Goal: Task Accomplishment & Management: Complete application form

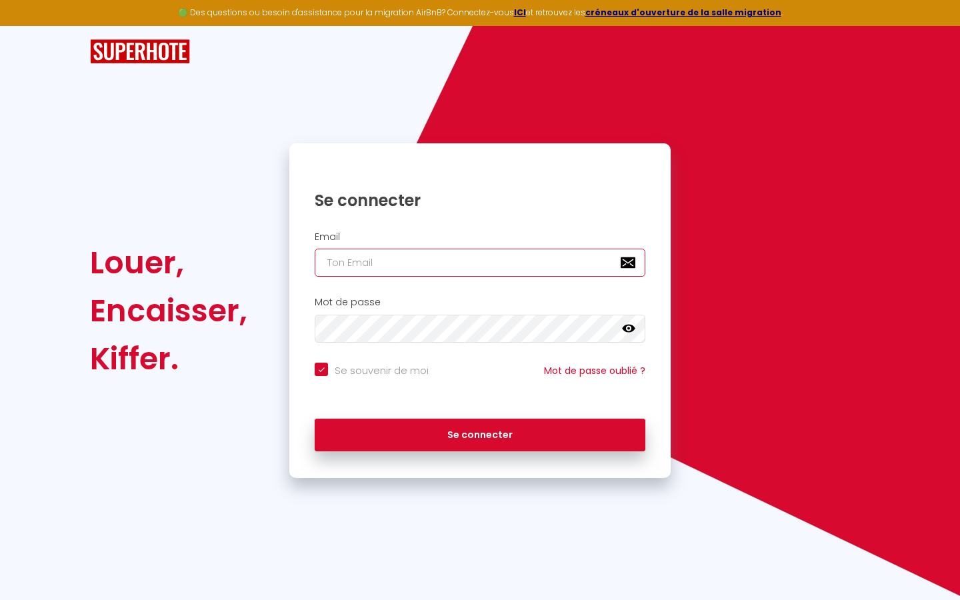
type input "s"
checkbox input "true"
type input "su"
checkbox input "true"
type input "sup"
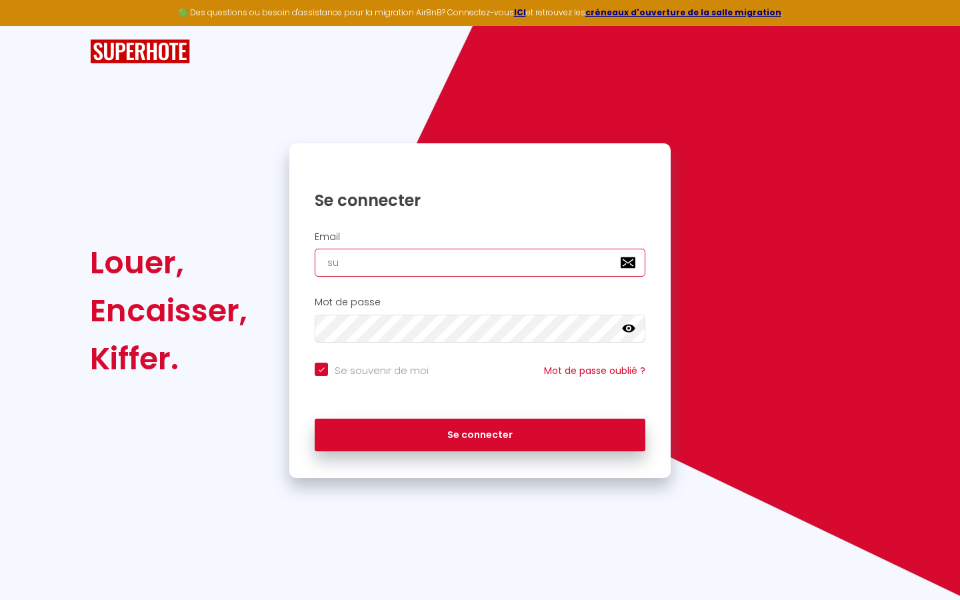
checkbox input "true"
type input "supe"
checkbox input "true"
type input "super"
checkbox input "true"
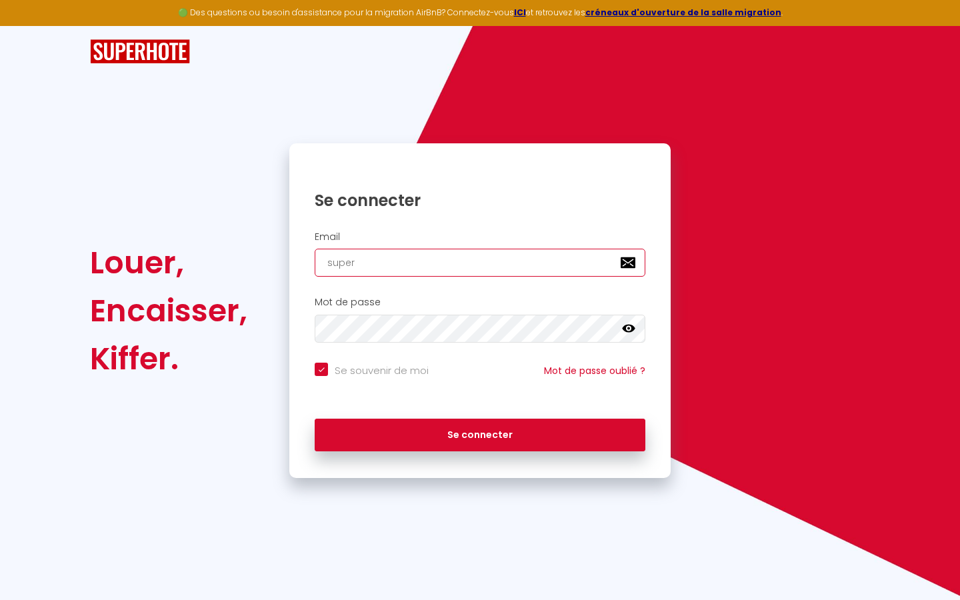
type input "superb"
checkbox input "true"
type input "superbo"
checkbox input "true"
type input "superbor"
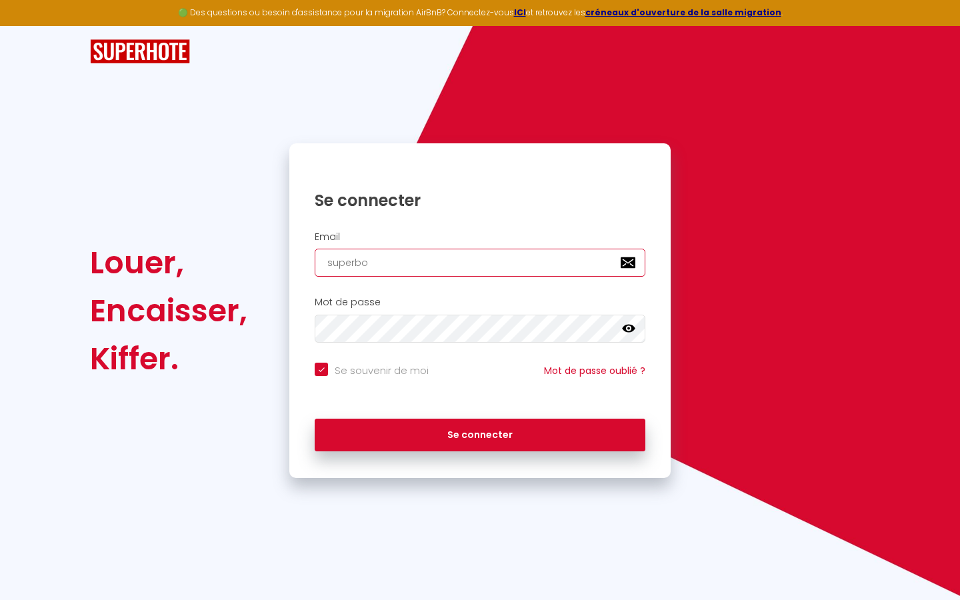
checkbox input "true"
type input "superbord"
checkbox input "true"
type input "superborde"
checkbox input "true"
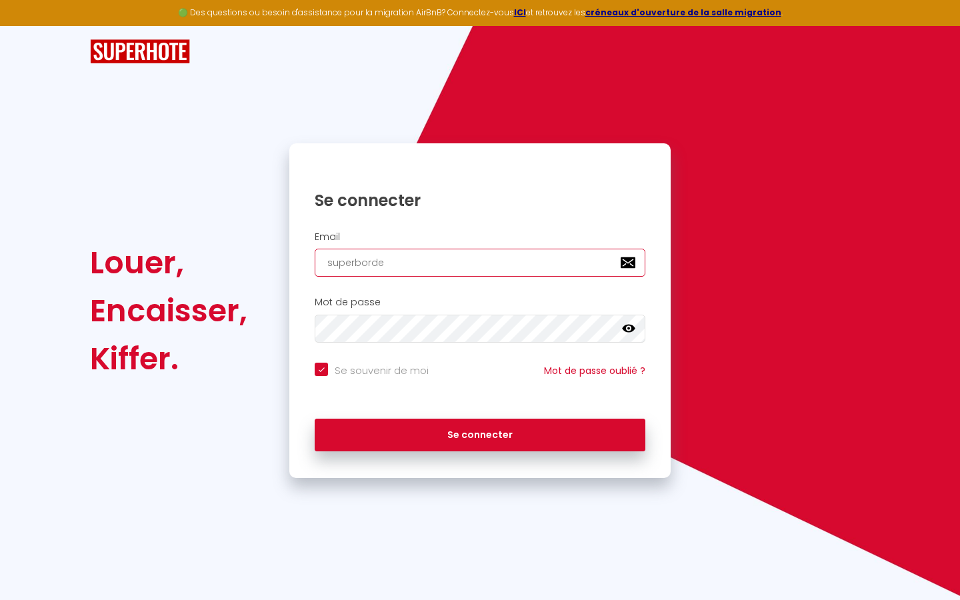
type input "superbordea"
checkbox input "true"
type input "superbordeau"
checkbox input "true"
type input "superbordeaux"
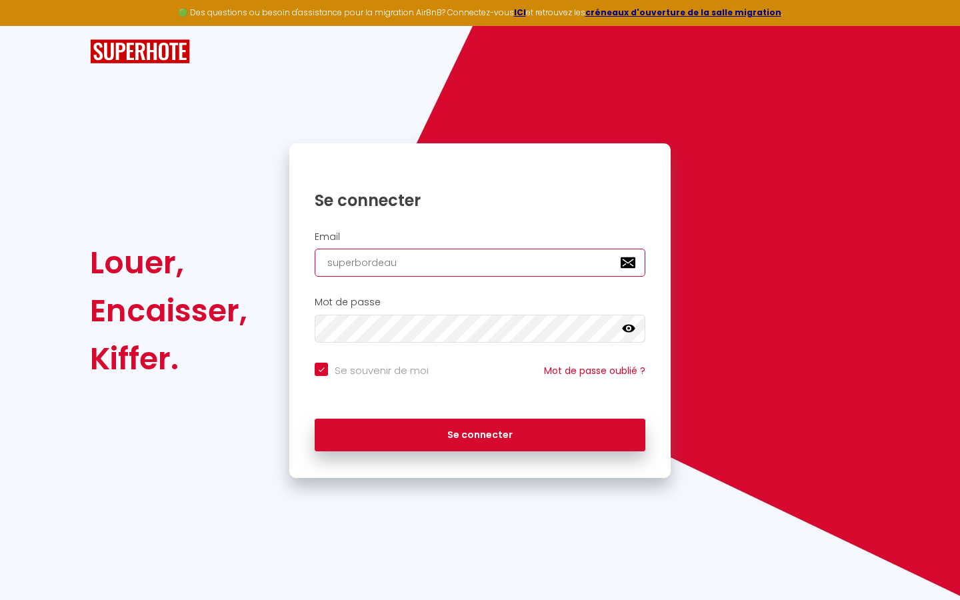
checkbox input "true"
type input "superbordeaux@"
checkbox input "true"
type input "superbordeaux@g"
checkbox input "true"
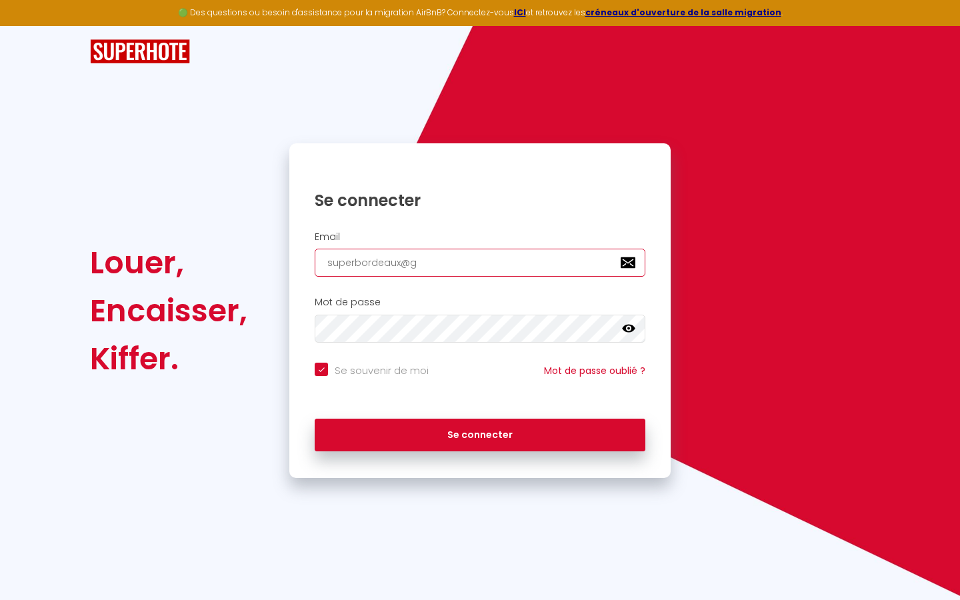
type input "superbordeaux@gm"
checkbox input "true"
type input "superbordeaux@gma"
checkbox input "true"
type input "superbordeaux@gmai"
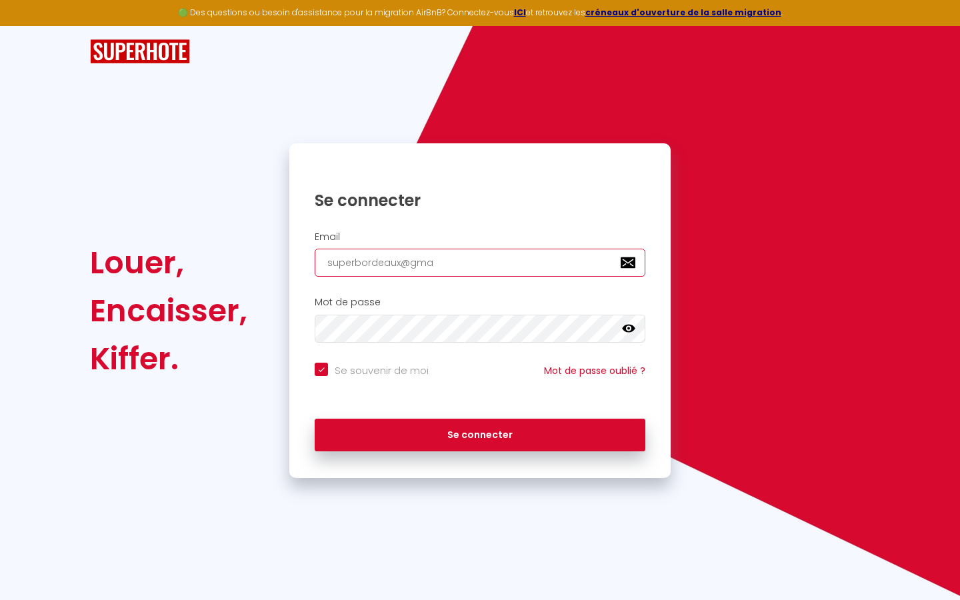
checkbox input "true"
type input "[EMAIL_ADDRESS]"
checkbox input "true"
type input "[EMAIL_ADDRESS]."
checkbox input "true"
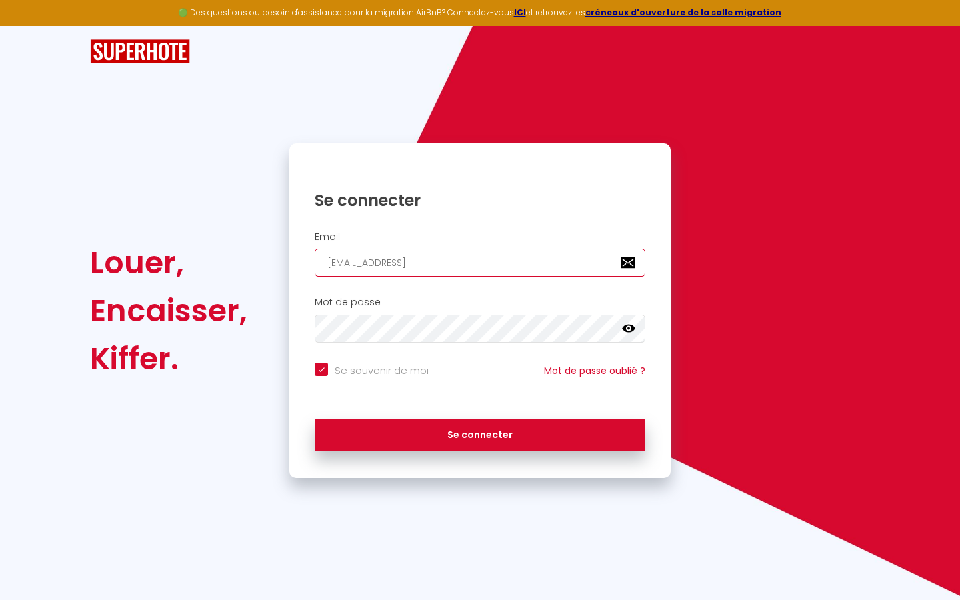
type input "superbordeaux@gmail.c"
checkbox input "true"
type input "[EMAIL_ADDRESS][DOMAIN_NAME]"
checkbox input "true"
type input "[EMAIL_ADDRESS][DOMAIN_NAME]"
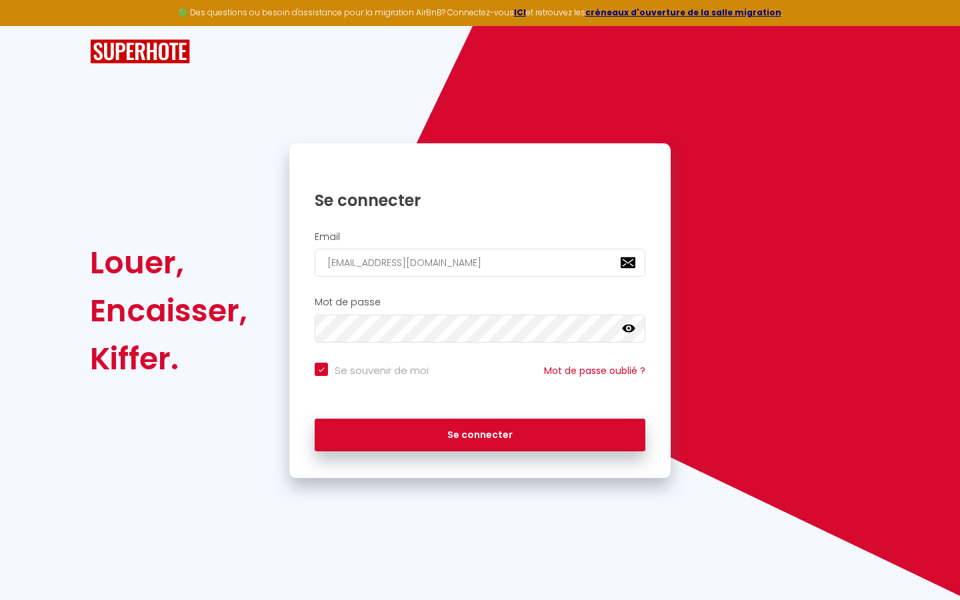
checkbox input "true"
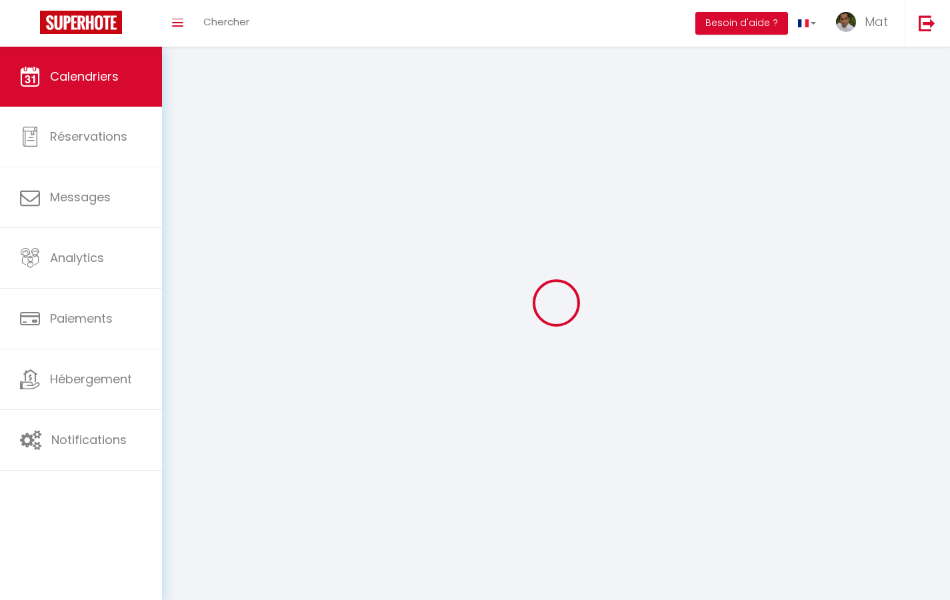
select select
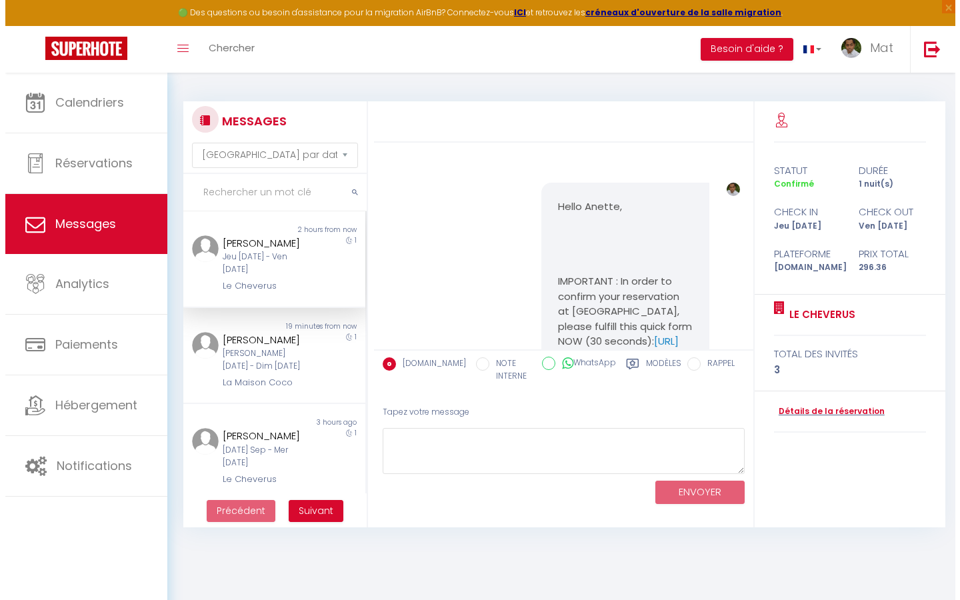
scroll to position [4029, 0]
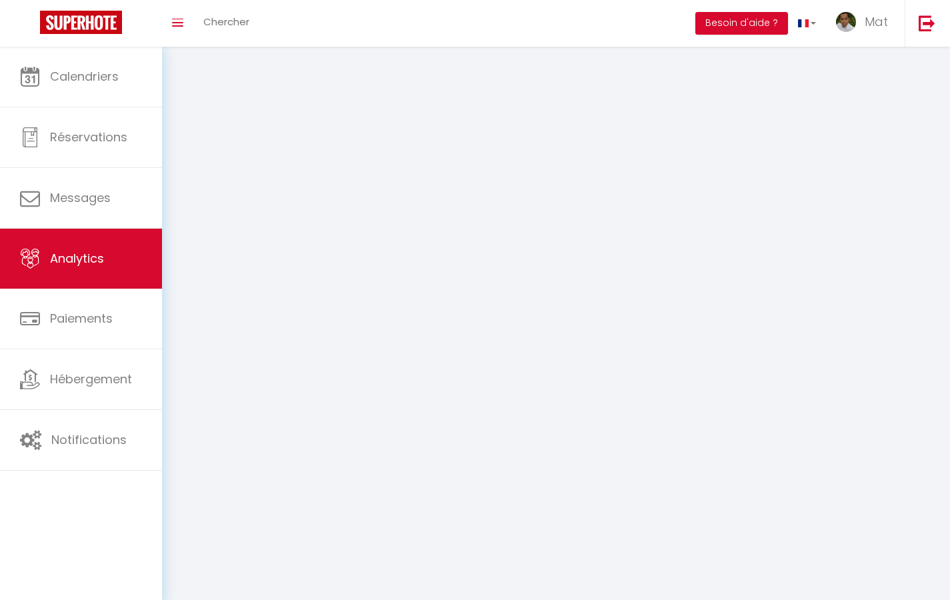
select select "2025"
select select "9"
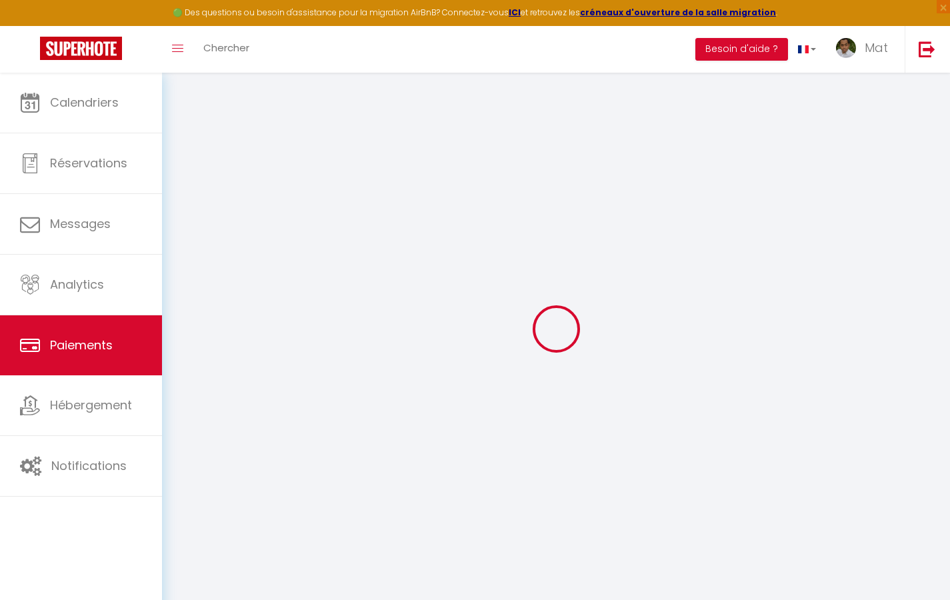
select select "2"
select select "0"
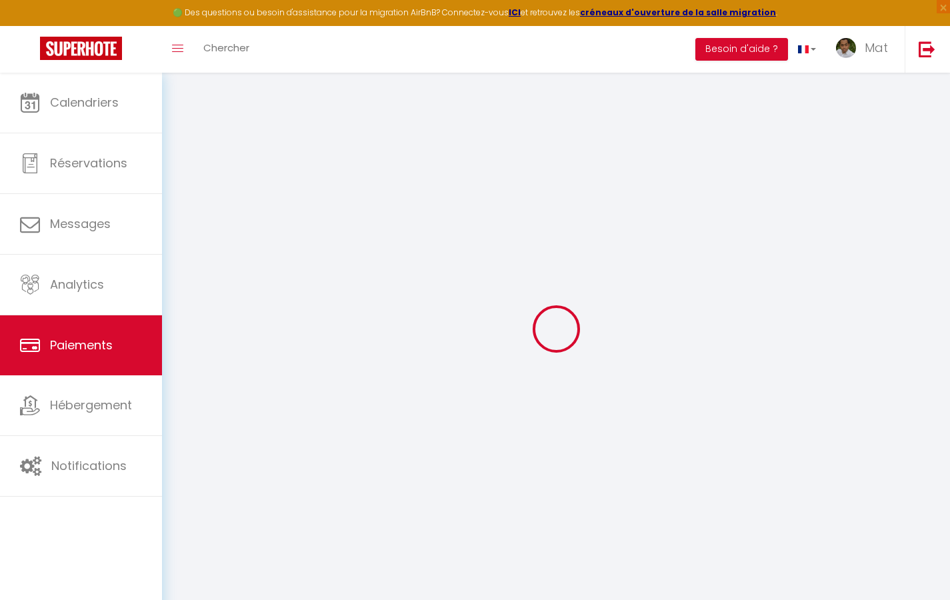
select select "0"
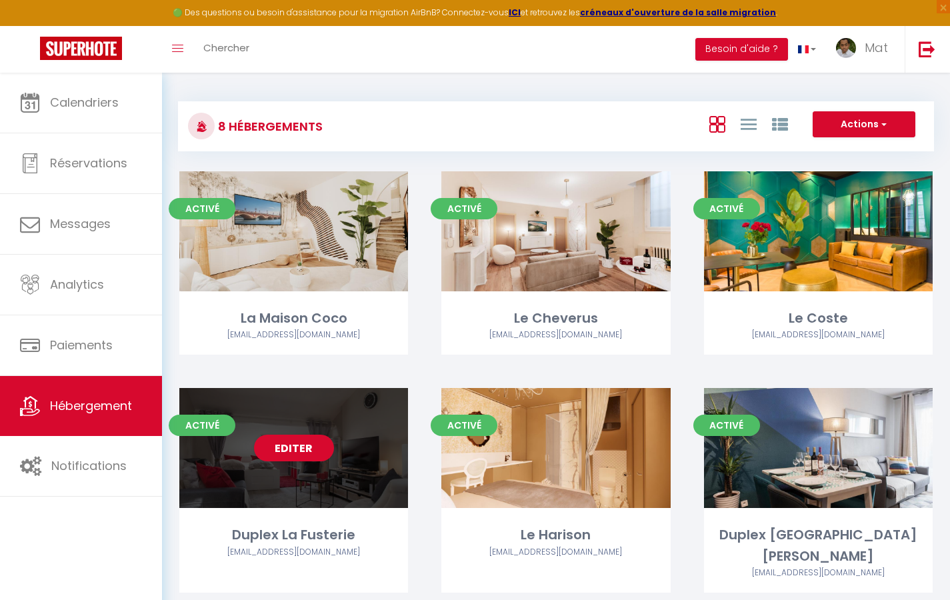
select select "3"
select select "2"
select select "1"
select select
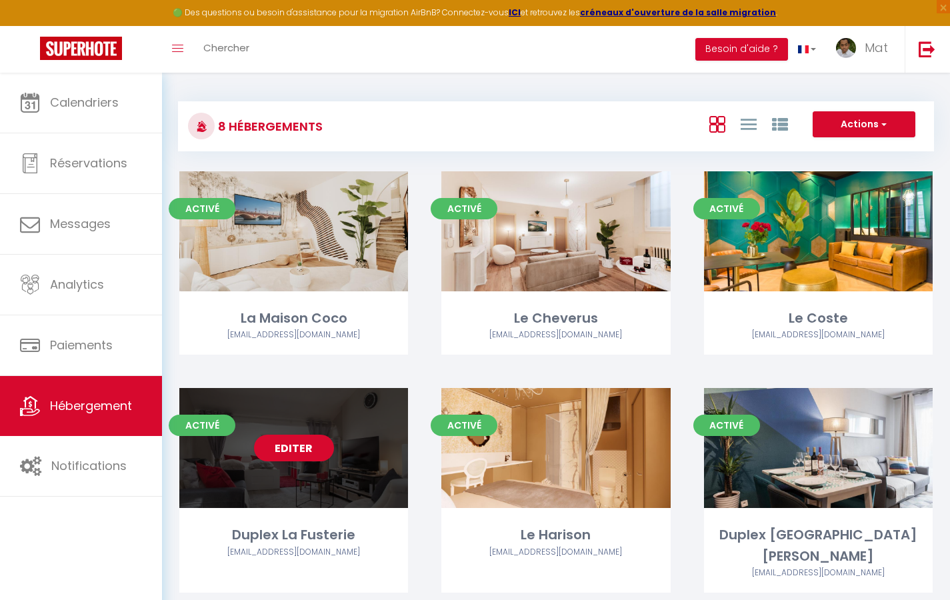
select select "28"
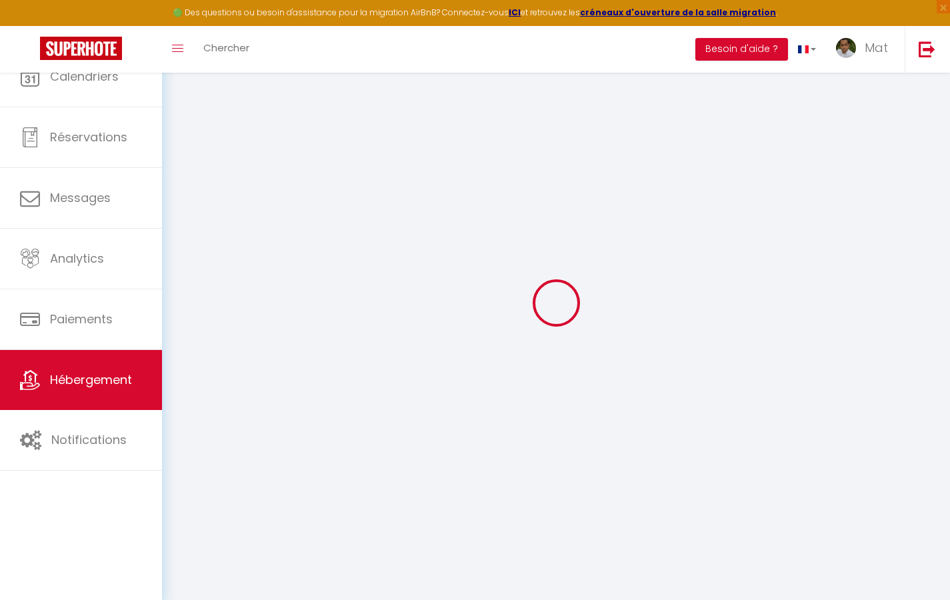
select select
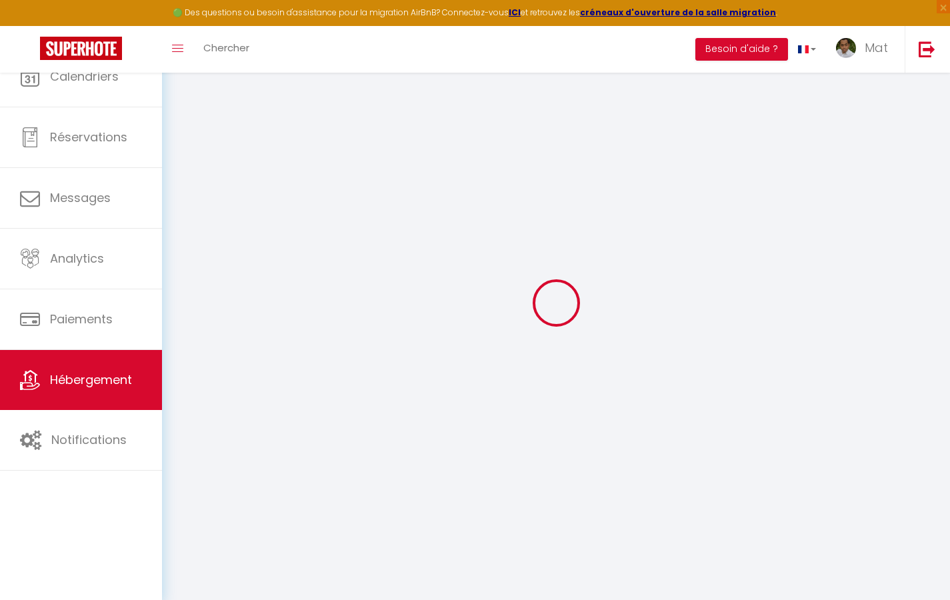
select select
checkbox input "false"
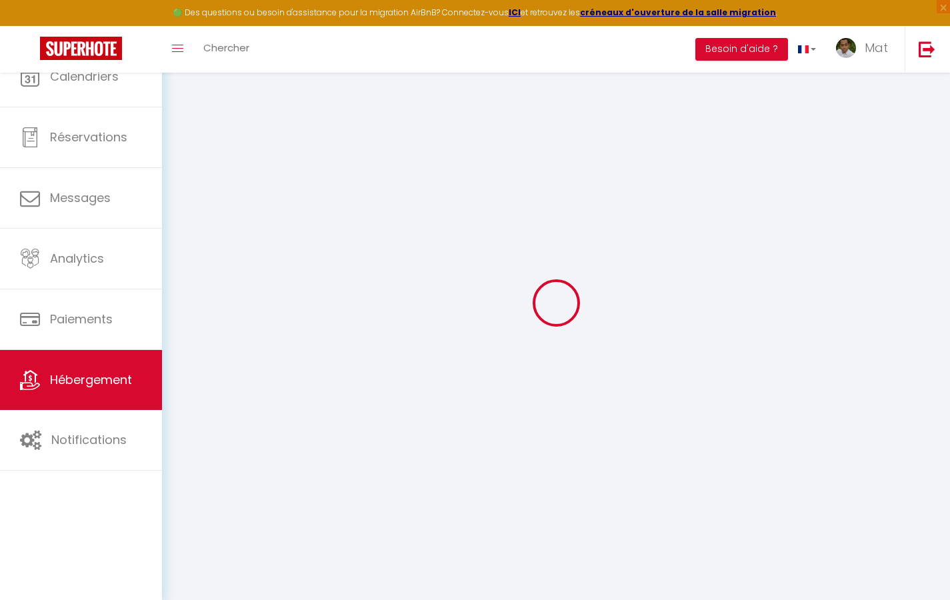
select select
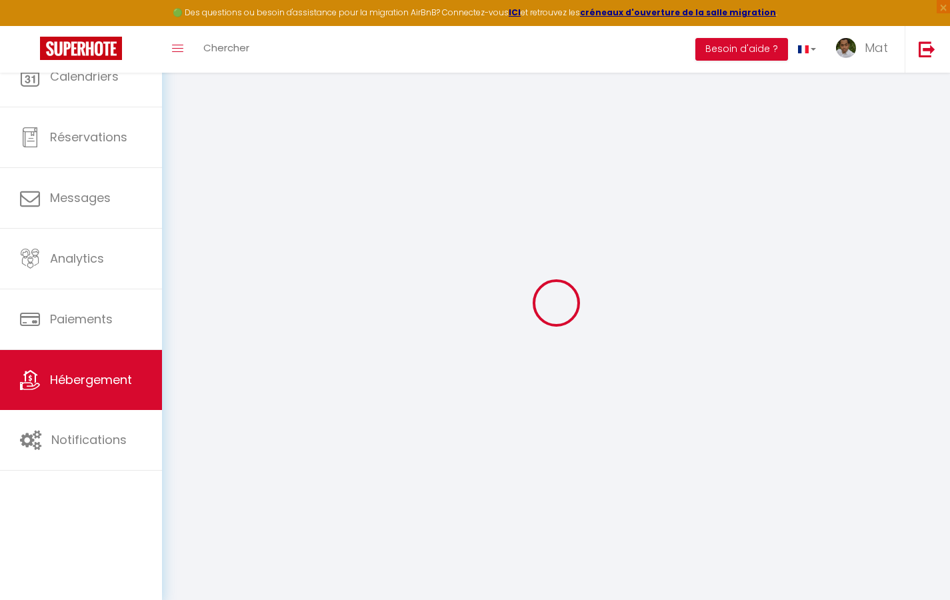
select select
checkbox input "false"
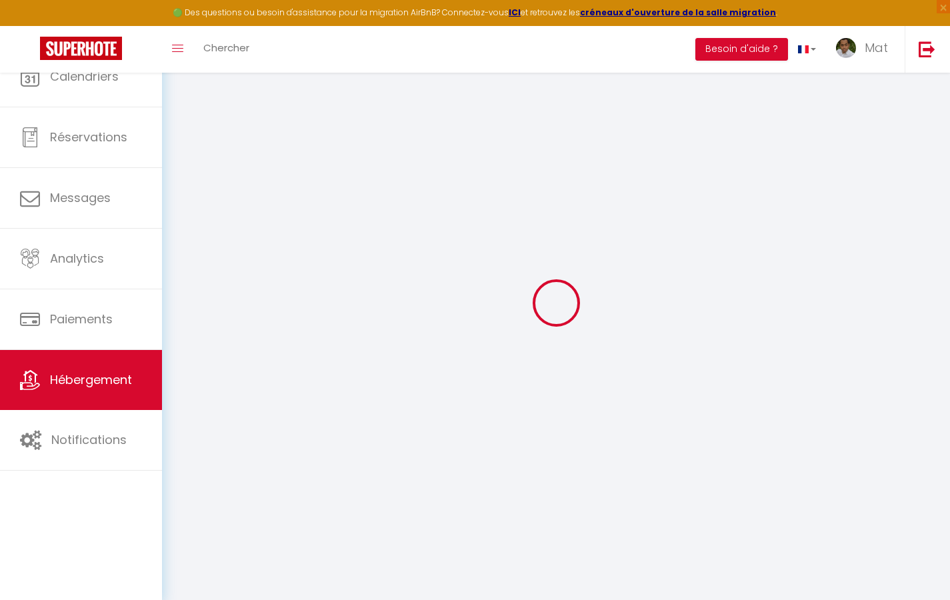
checkbox input "false"
select select
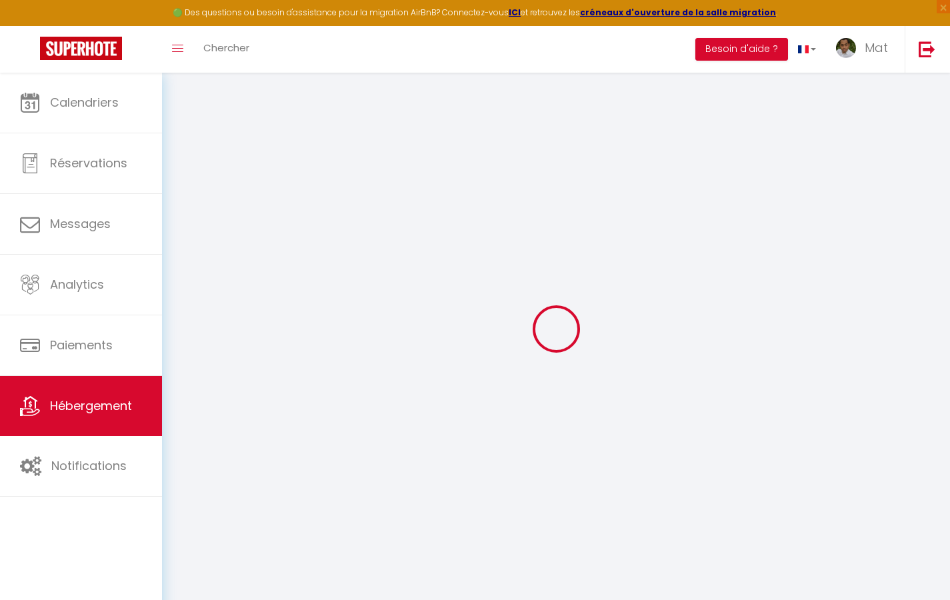
select select
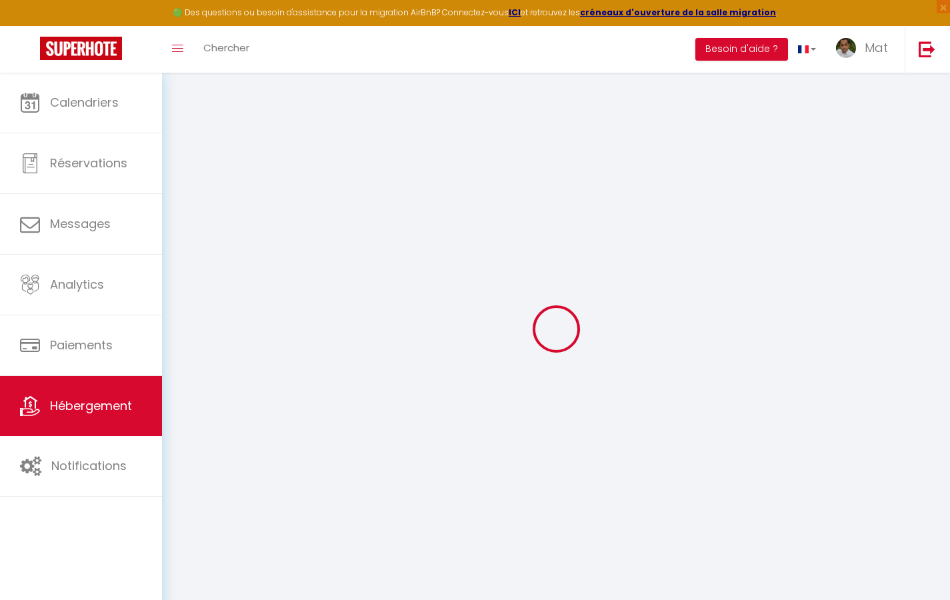
select select
checkbox input "false"
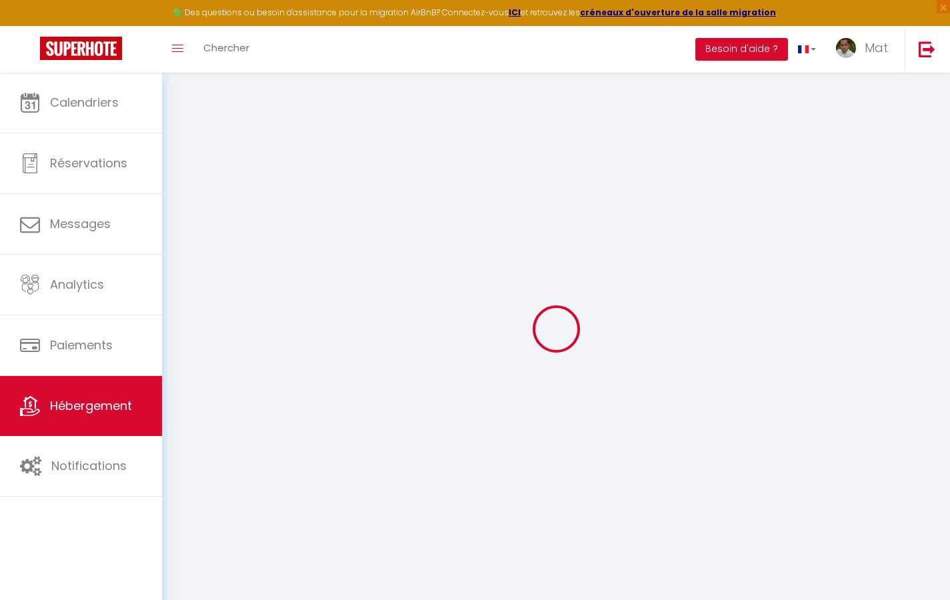
select select
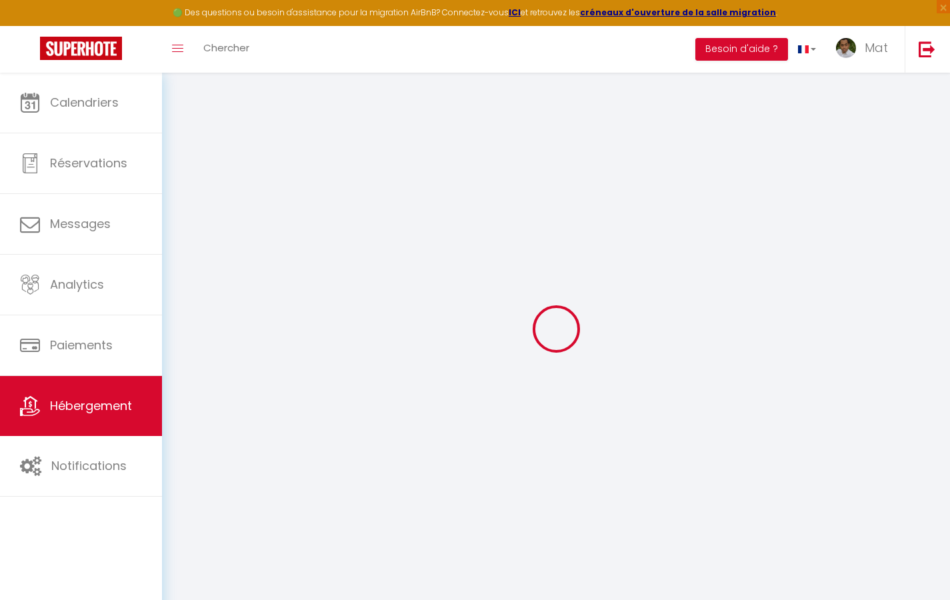
select select
checkbox input "false"
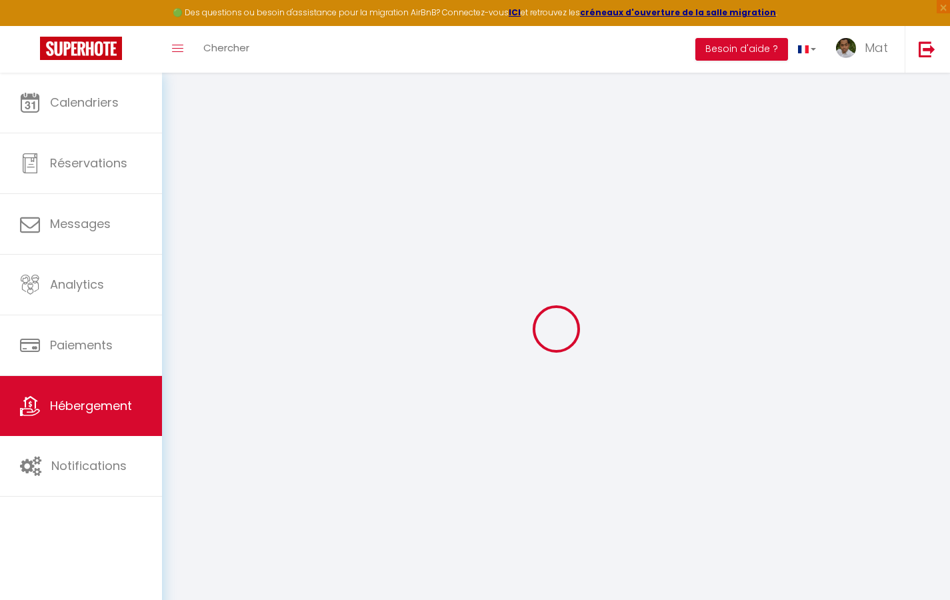
checkbox input "false"
select select
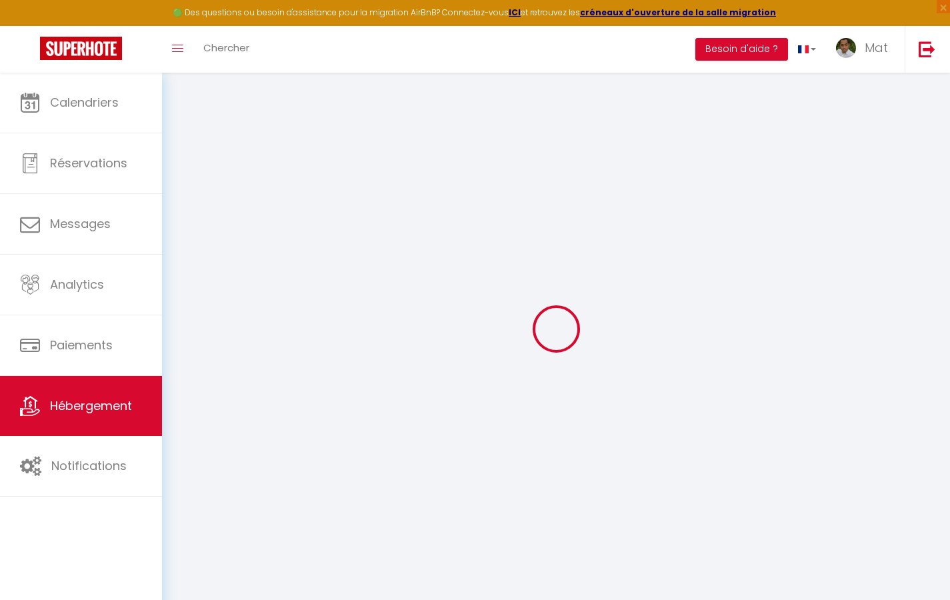
select select
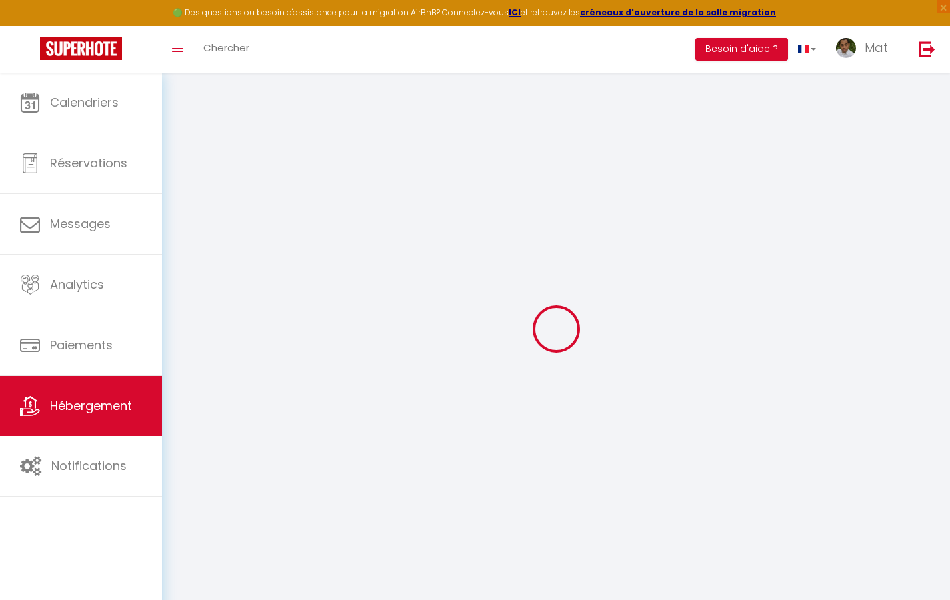
checkbox input "false"
select select
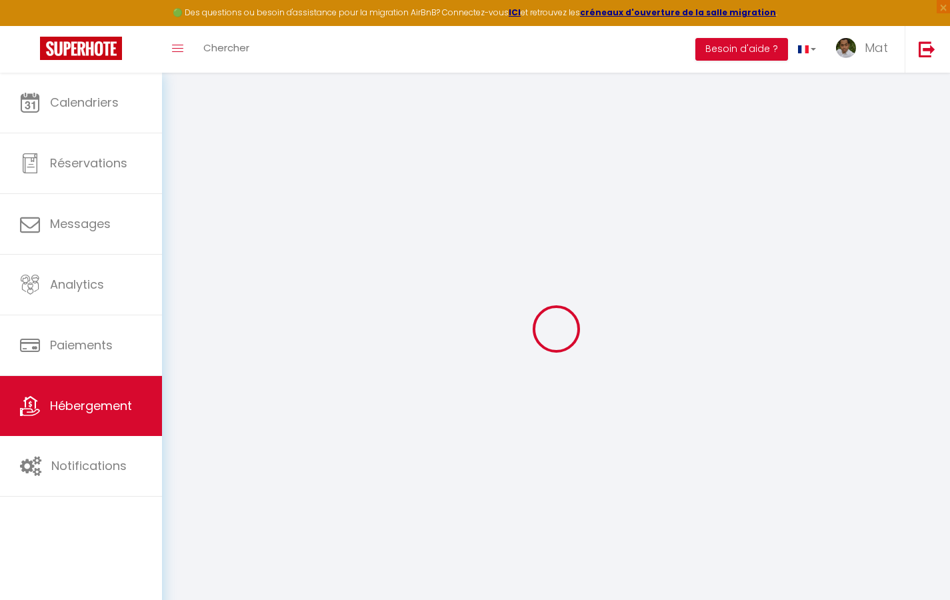
select select
type input "Duplex La Fusterie"
type input "IMMO"
type input "MRA"
type input "[STREET_ADDRESS]"
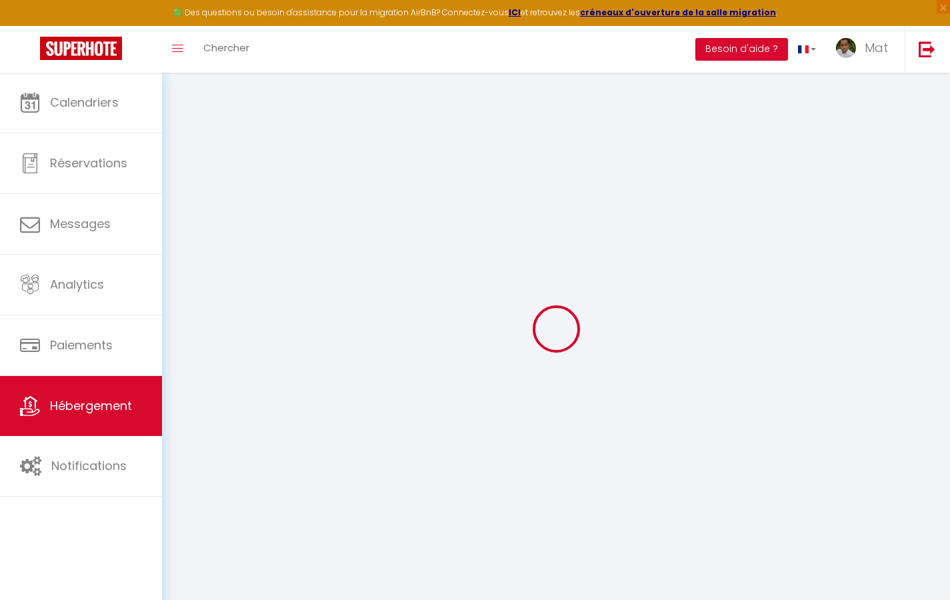
type input "33800"
type input "[GEOGRAPHIC_DATA]"
select select "6"
type input "35"
type input "20"
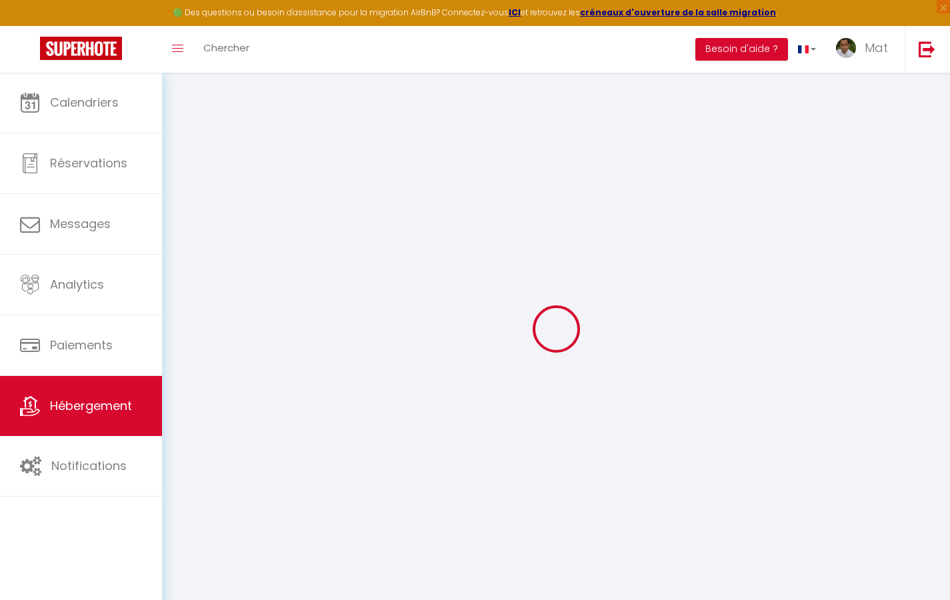
type input "30"
type input "1.65"
type input "200"
select select
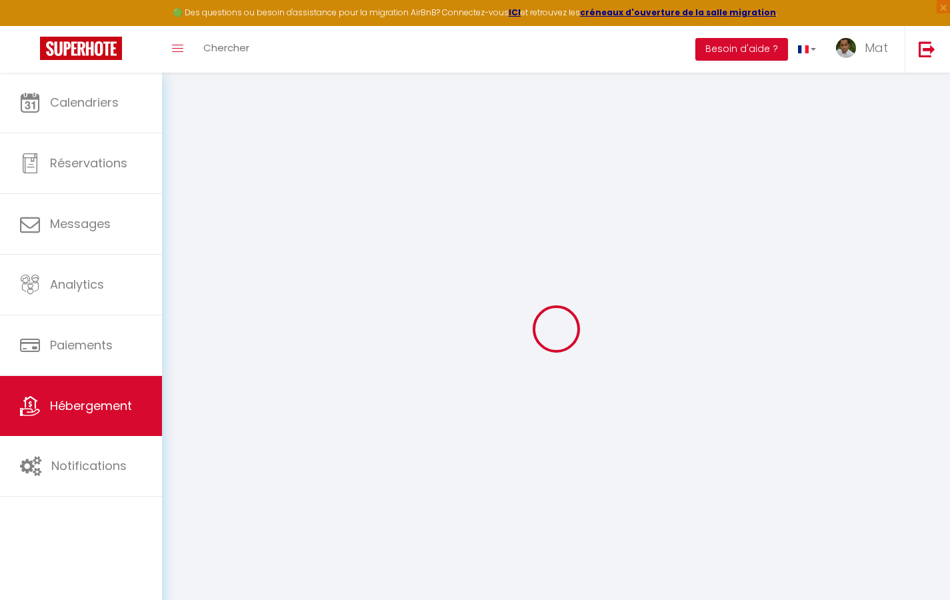
select select
type input "[STREET_ADDRESS]"
type input "33800"
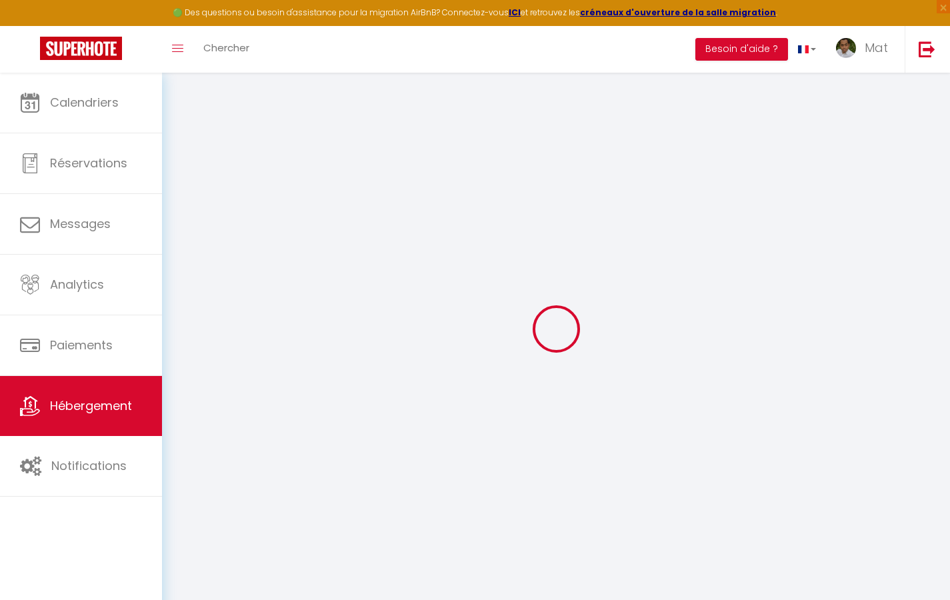
type input "[GEOGRAPHIC_DATA]"
type input "[EMAIL_ADDRESS][DOMAIN_NAME]"
select select "742"
checkbox input "true"
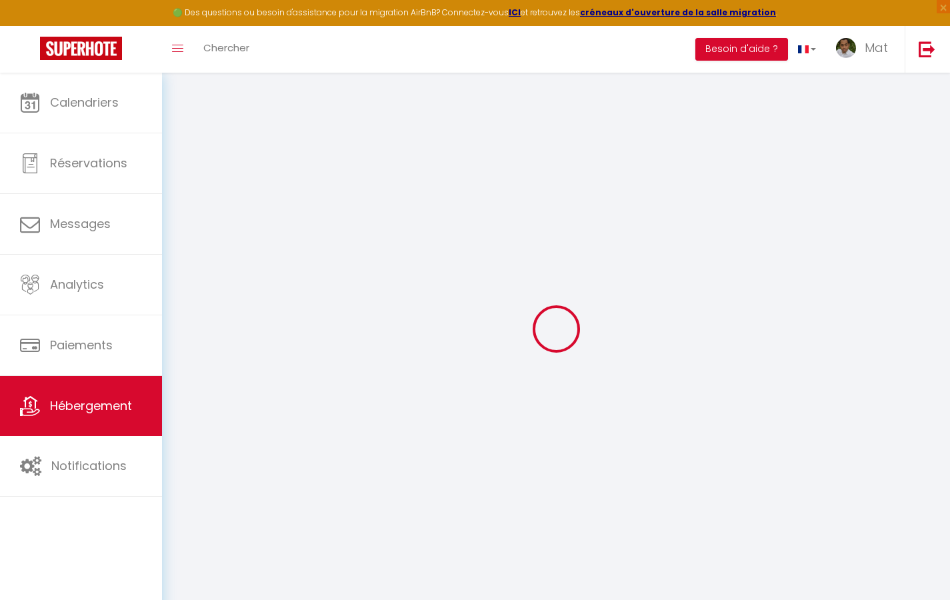
checkbox input "true"
checkbox input "false"
type input "10"
type input "50"
type input "0"
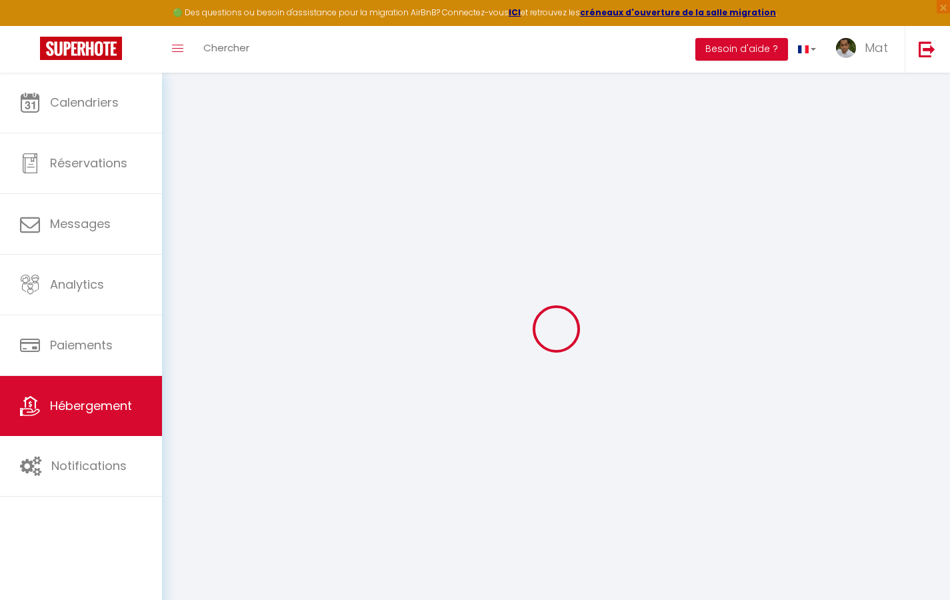
type input "0"
select select "2365"
select select
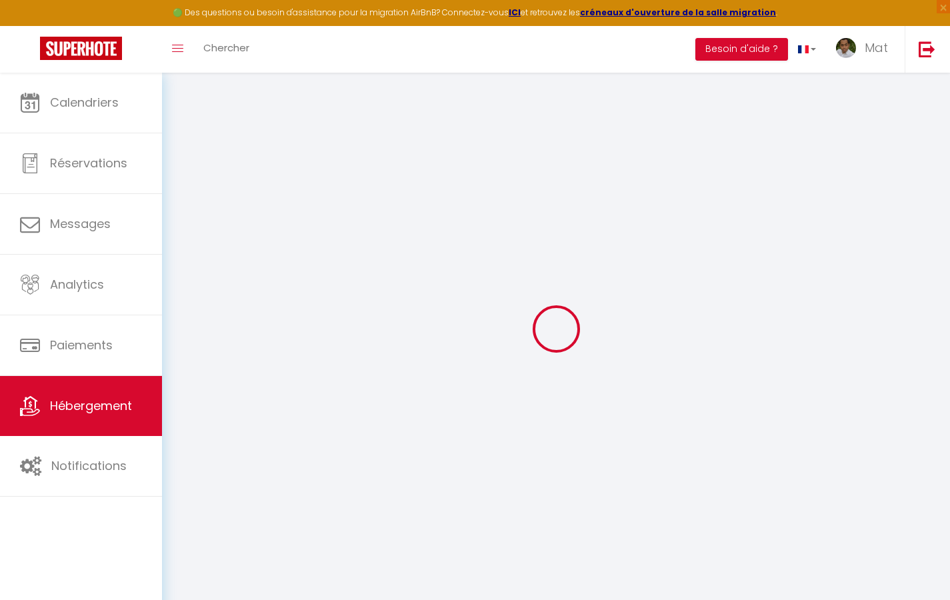
select select
checkbox input "true"
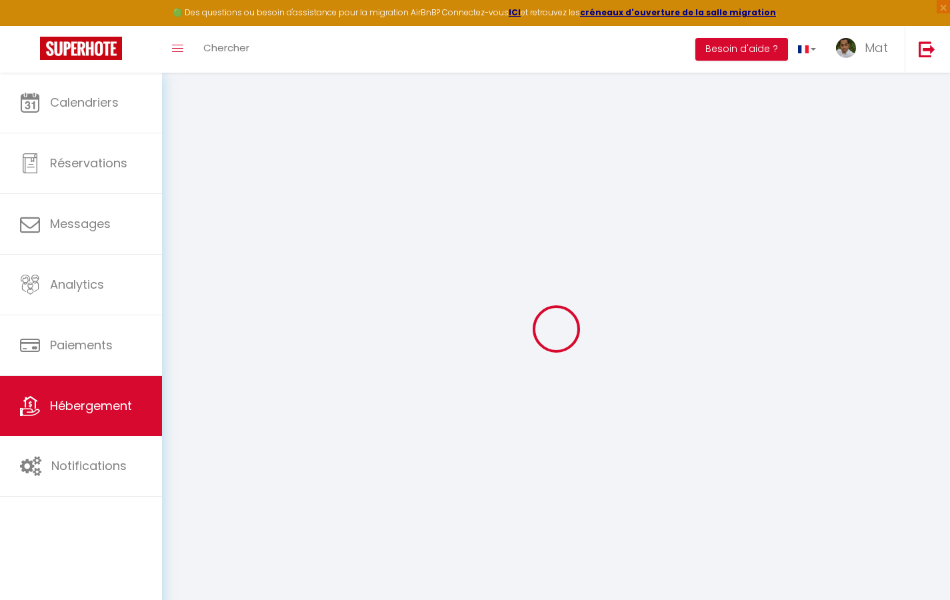
checkbox input "true"
checkbox input "false"
checkbox input "true"
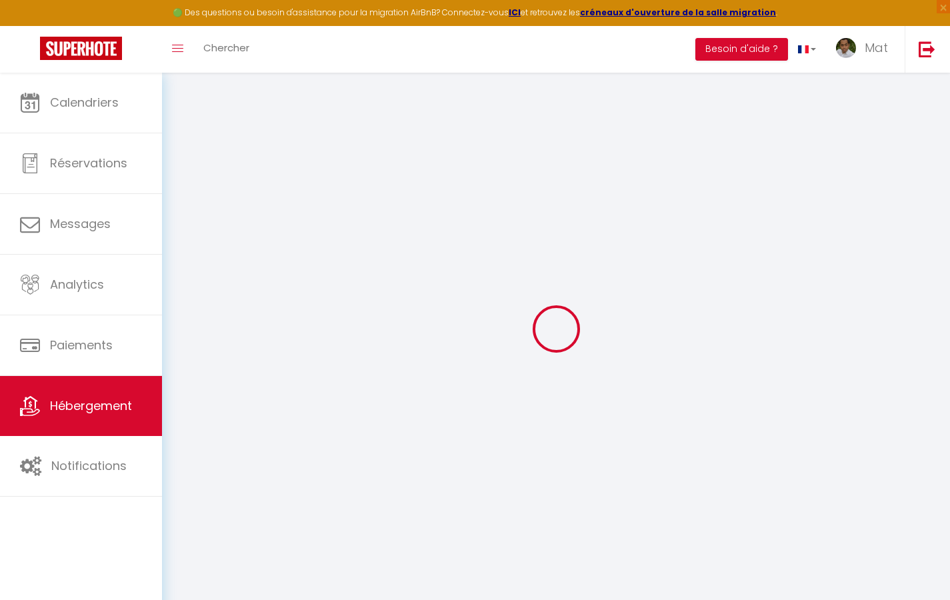
checkbox input "true"
checkbox input "false"
select select "17:00"
select select "23:30"
select select "10:00"
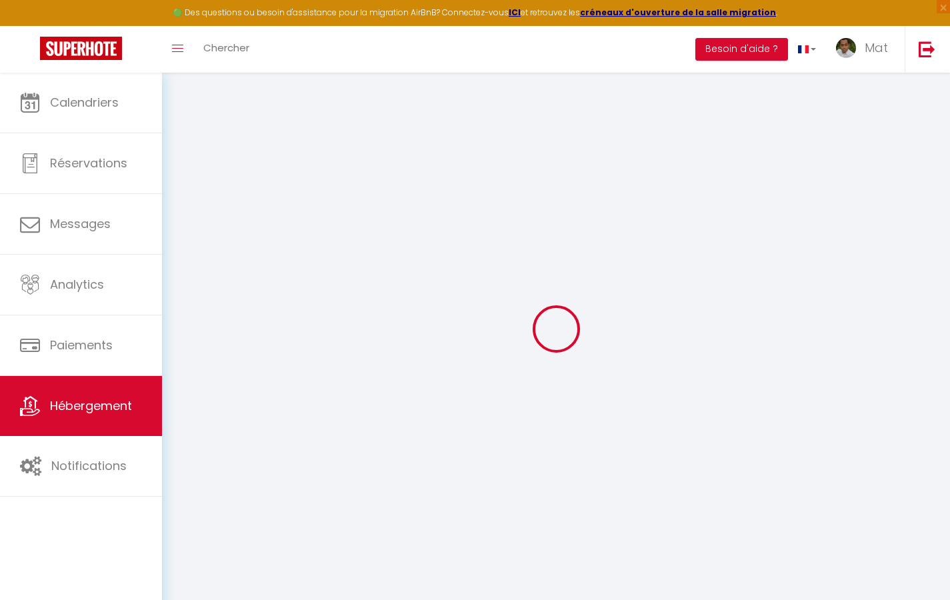
select select "30"
select select "120"
checkbox input "true"
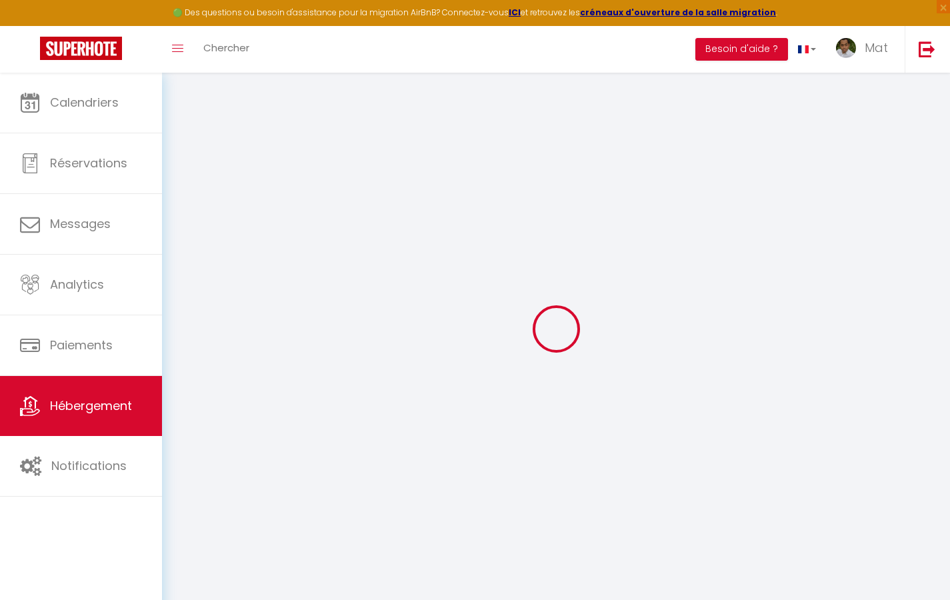
checkbox input "false"
checkbox input "true"
checkbox input "false"
